Goal: Task Accomplishment & Management: Use online tool/utility

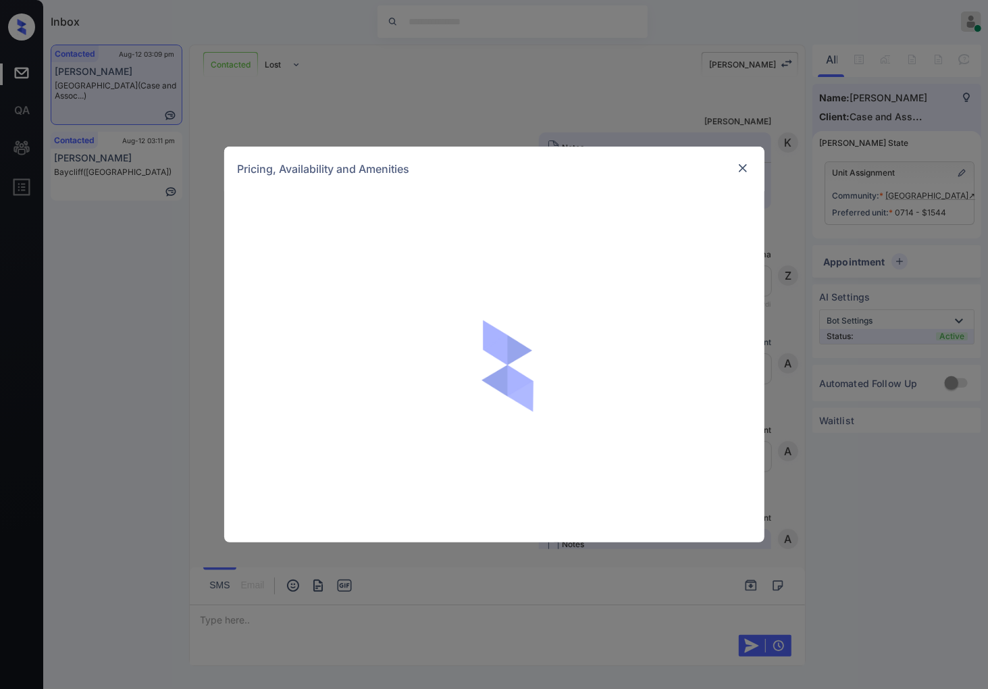
scroll to position [2197, 0]
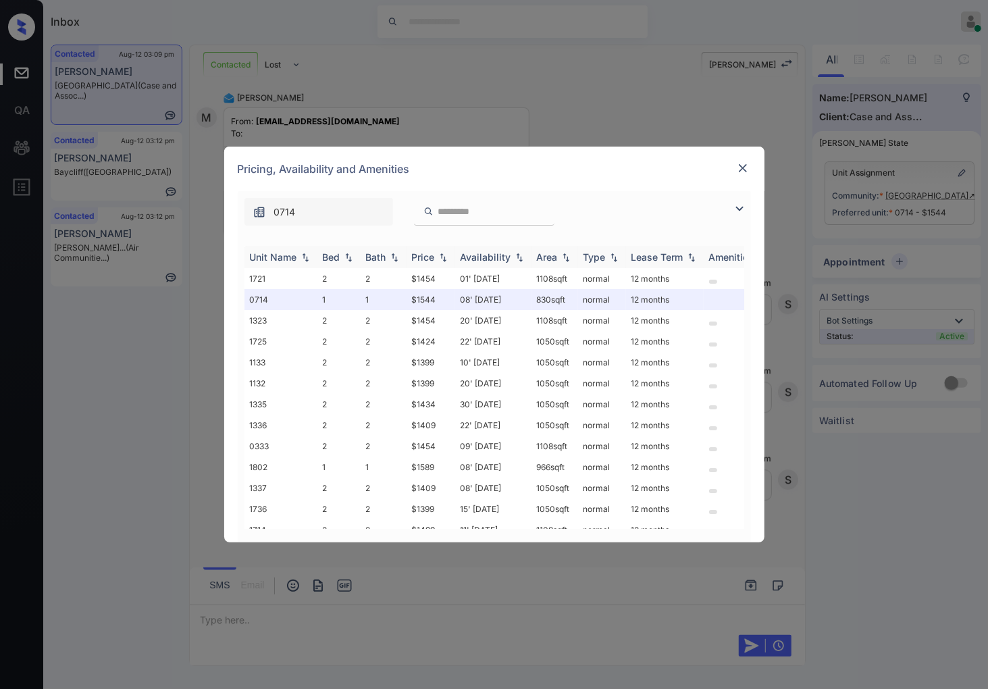
click at [444, 261] on img at bounding box center [443, 257] width 14 height 9
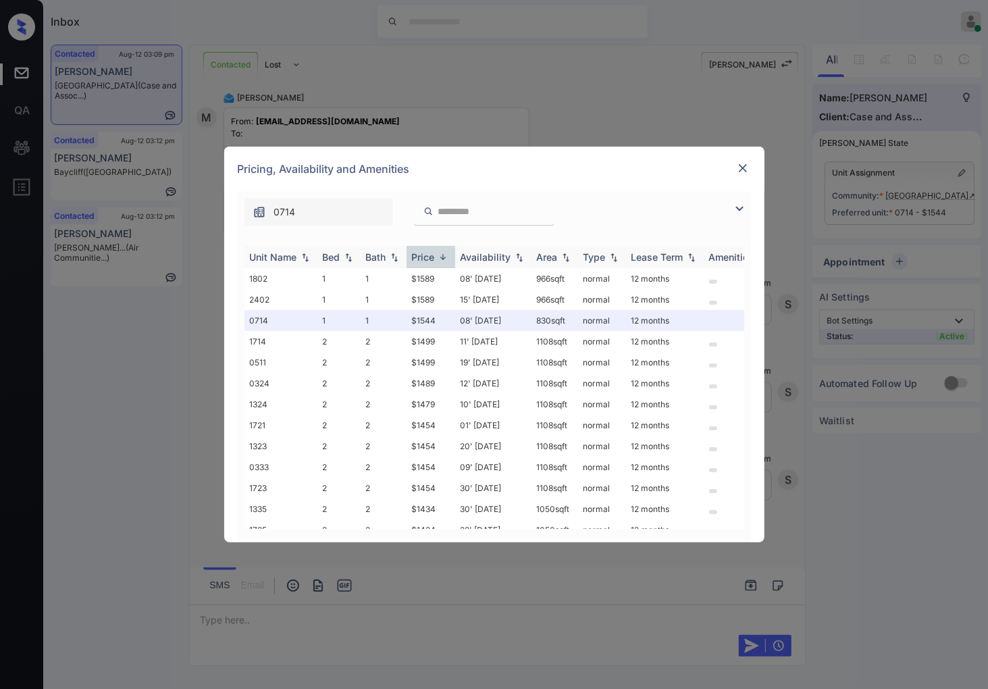
click at [444, 261] on img at bounding box center [443, 257] width 14 height 10
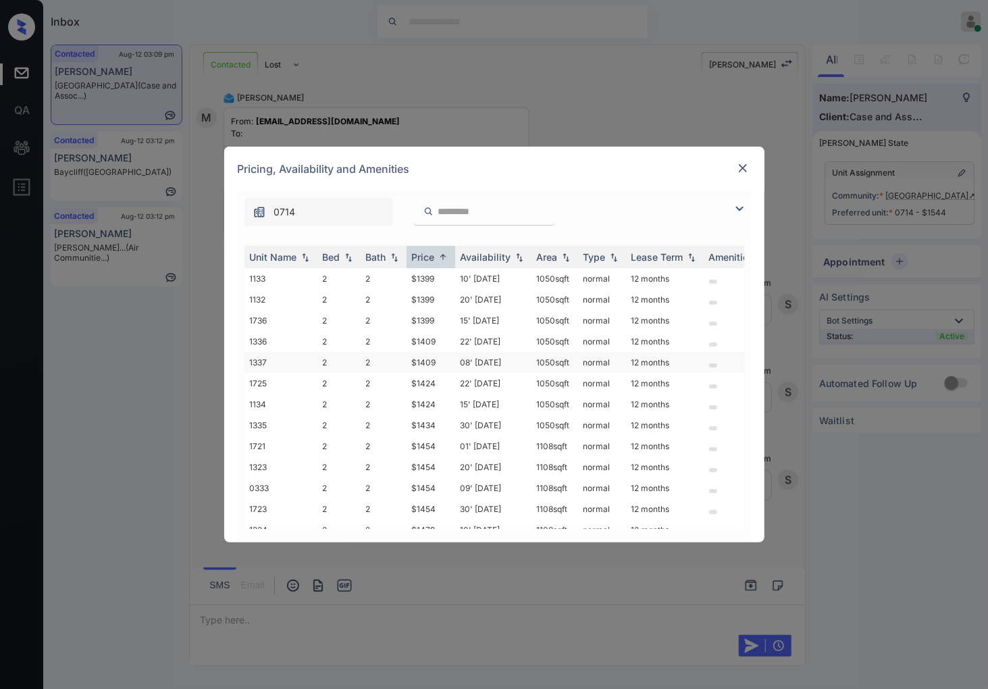
scroll to position [140, 0]
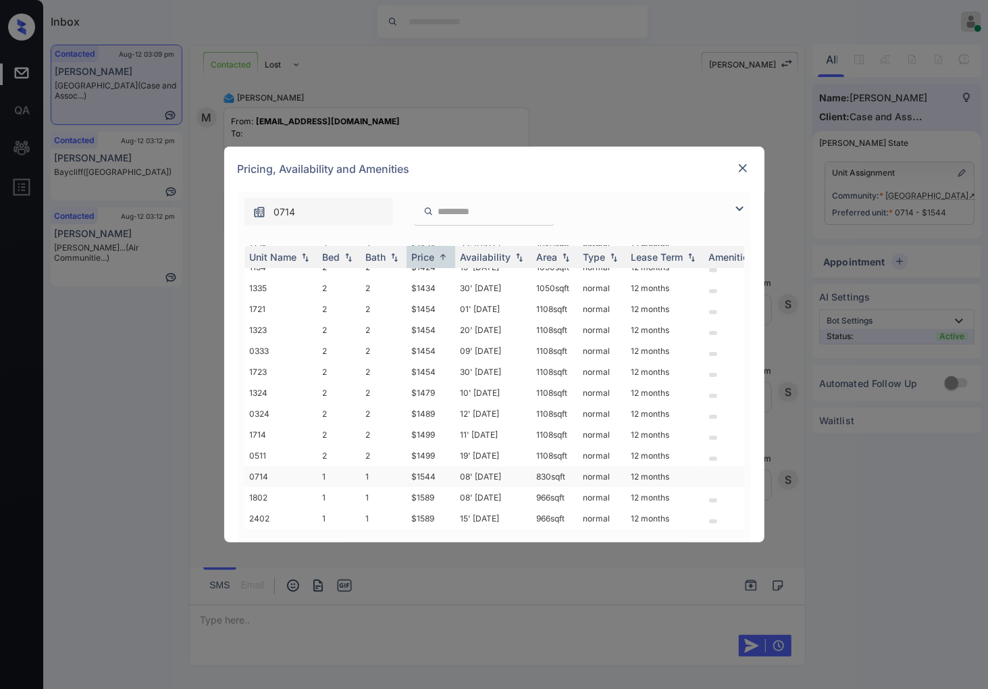
click at [432, 466] on td "$1544" at bounding box center [431, 476] width 49 height 21
drag, startPoint x: 407, startPoint y: 464, endPoint x: 437, endPoint y: 466, distance: 30.5
click at [437, 466] on td "$1544" at bounding box center [431, 476] width 49 height 21
copy td "$1544"
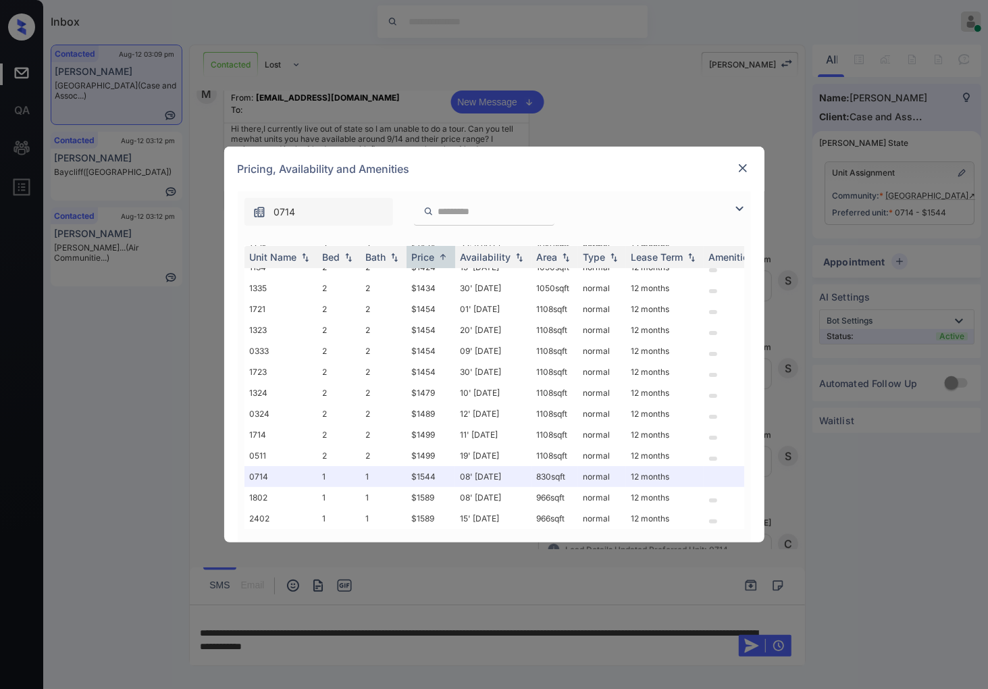
click at [509, 102] on div "**********" at bounding box center [494, 344] width 988 height 689
click at [739, 165] on img at bounding box center [743, 168] width 14 height 14
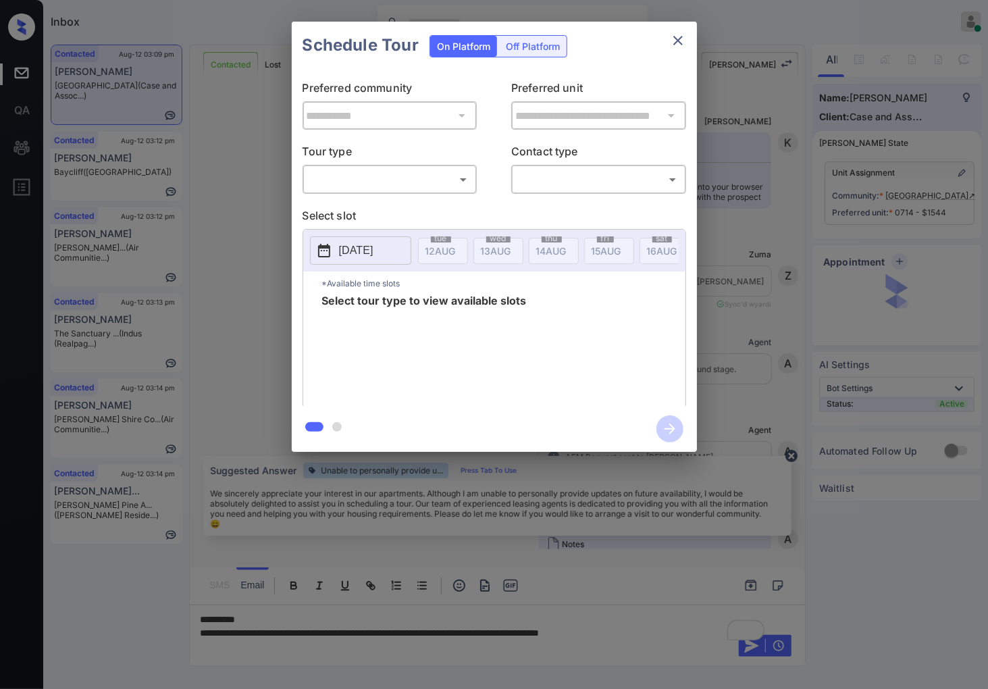
scroll to position [1893, 0]
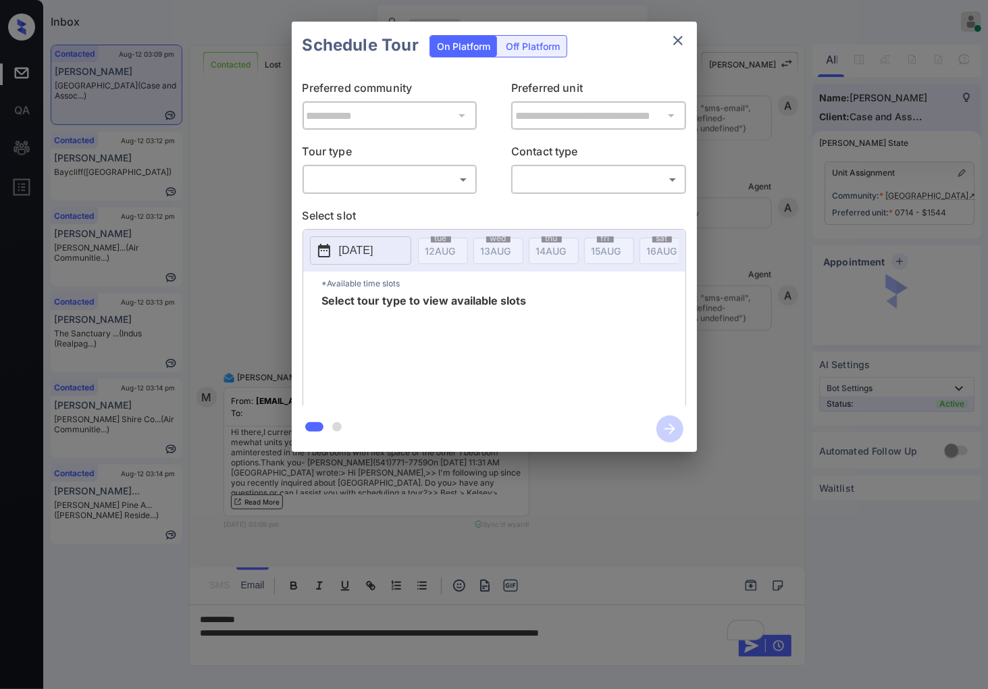
click at [417, 184] on body "Inbox [PERSON_NAME] Online Set yourself offline Set yourself on break Profile S…" at bounding box center [494, 344] width 988 height 689
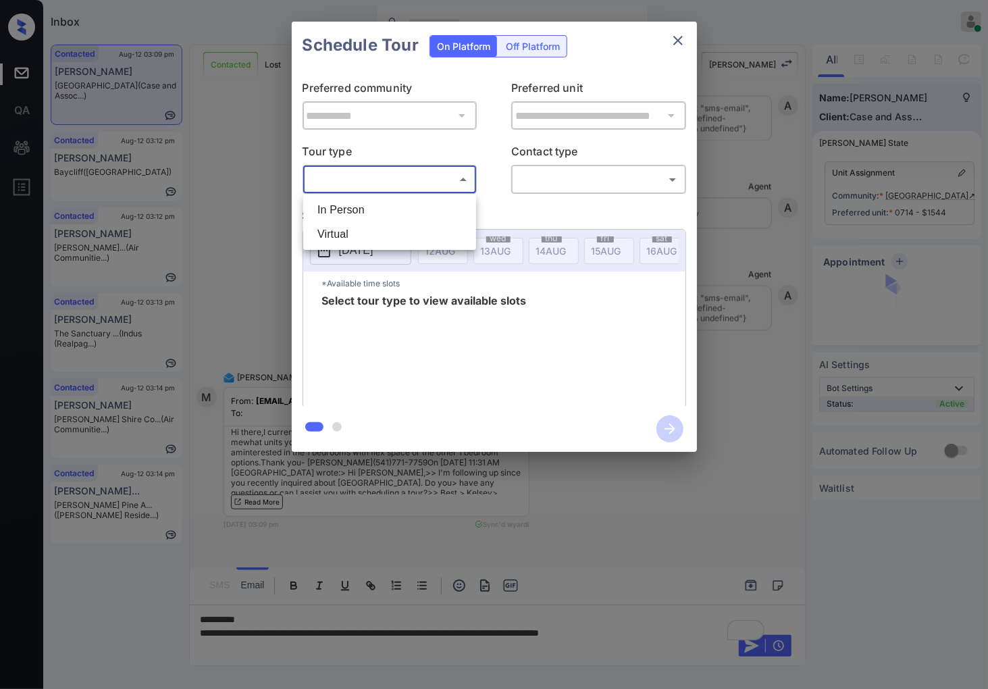
click at [419, 203] on li "In Person" at bounding box center [390, 210] width 166 height 24
type input "********"
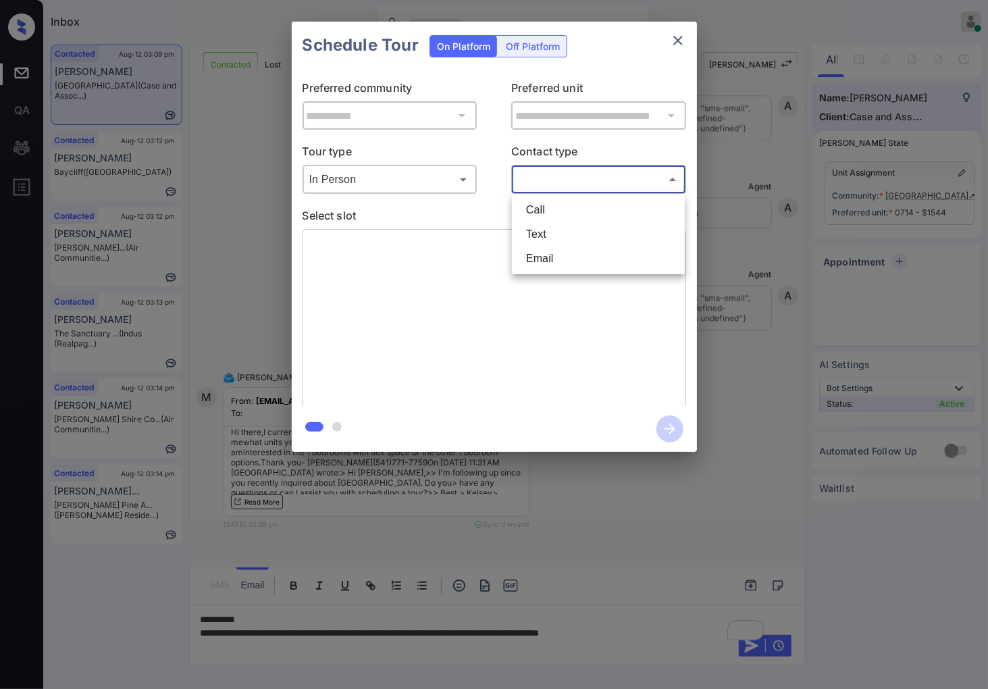
click at [534, 178] on body "Inbox [PERSON_NAME] Online Set yourself offline Set yourself on break Profile S…" at bounding box center [494, 344] width 988 height 689
click at [548, 234] on li "Text" at bounding box center [598, 234] width 166 height 24
type input "****"
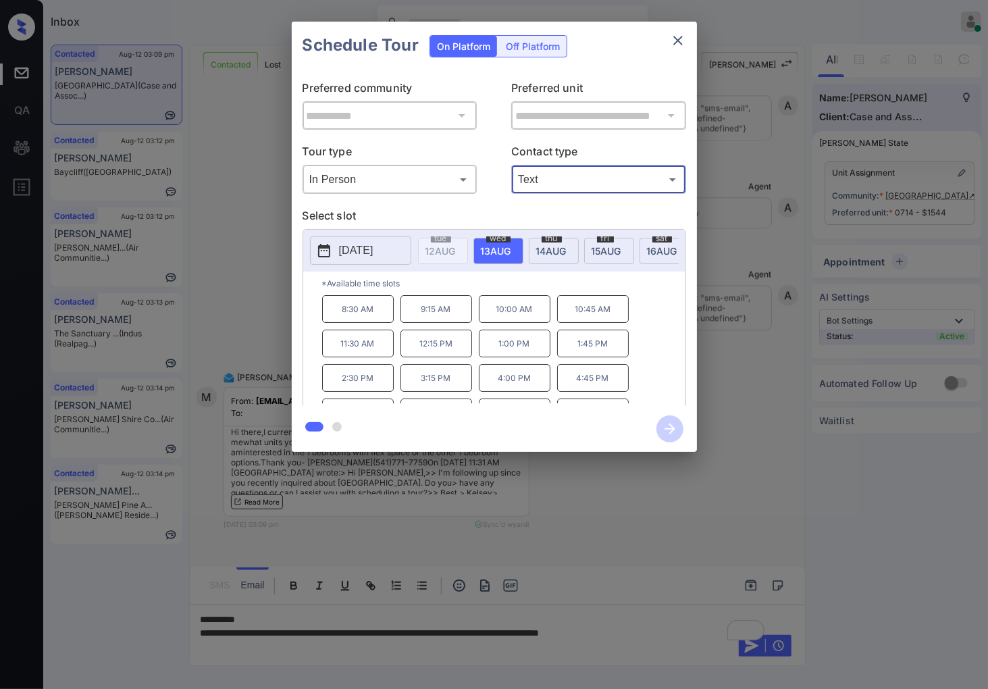
click at [382, 181] on body "Inbox Caroline Dacanay Online Set yourself offline Set yourself on break Profil…" at bounding box center [494, 344] width 988 height 689
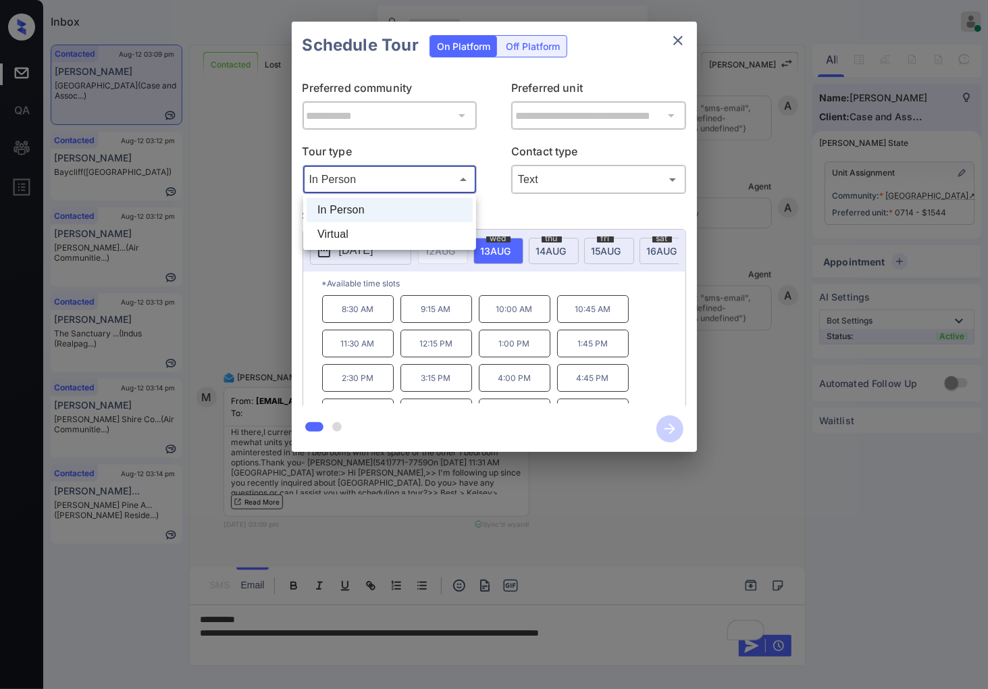
click at [657, 502] on div at bounding box center [494, 344] width 988 height 689
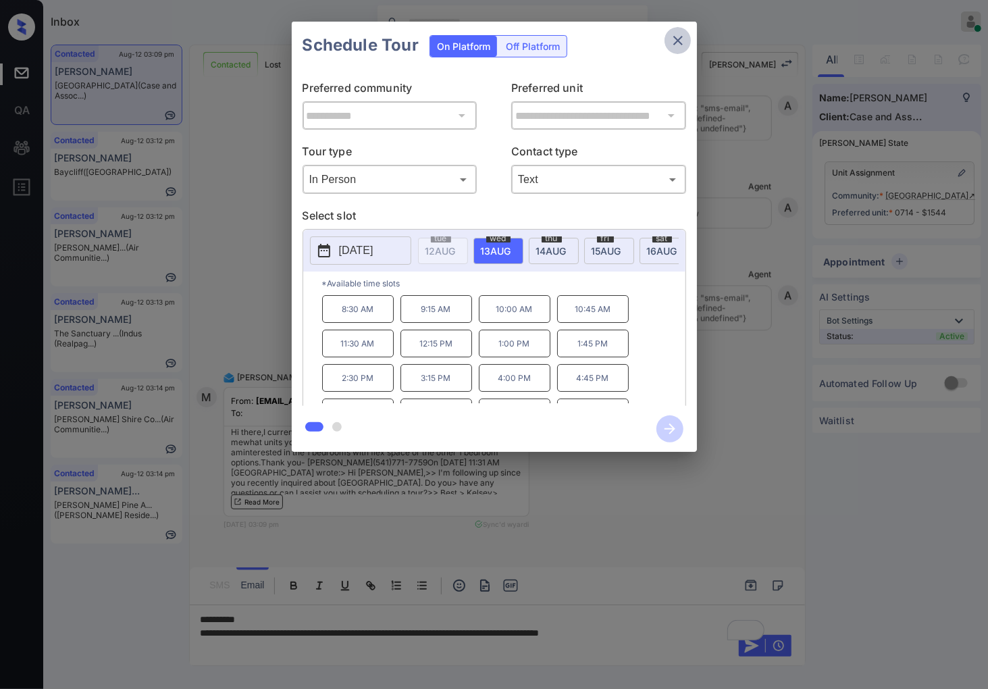
click at [680, 30] on button "close" at bounding box center [677, 40] width 27 height 27
